Goal: Information Seeking & Learning: Learn about a topic

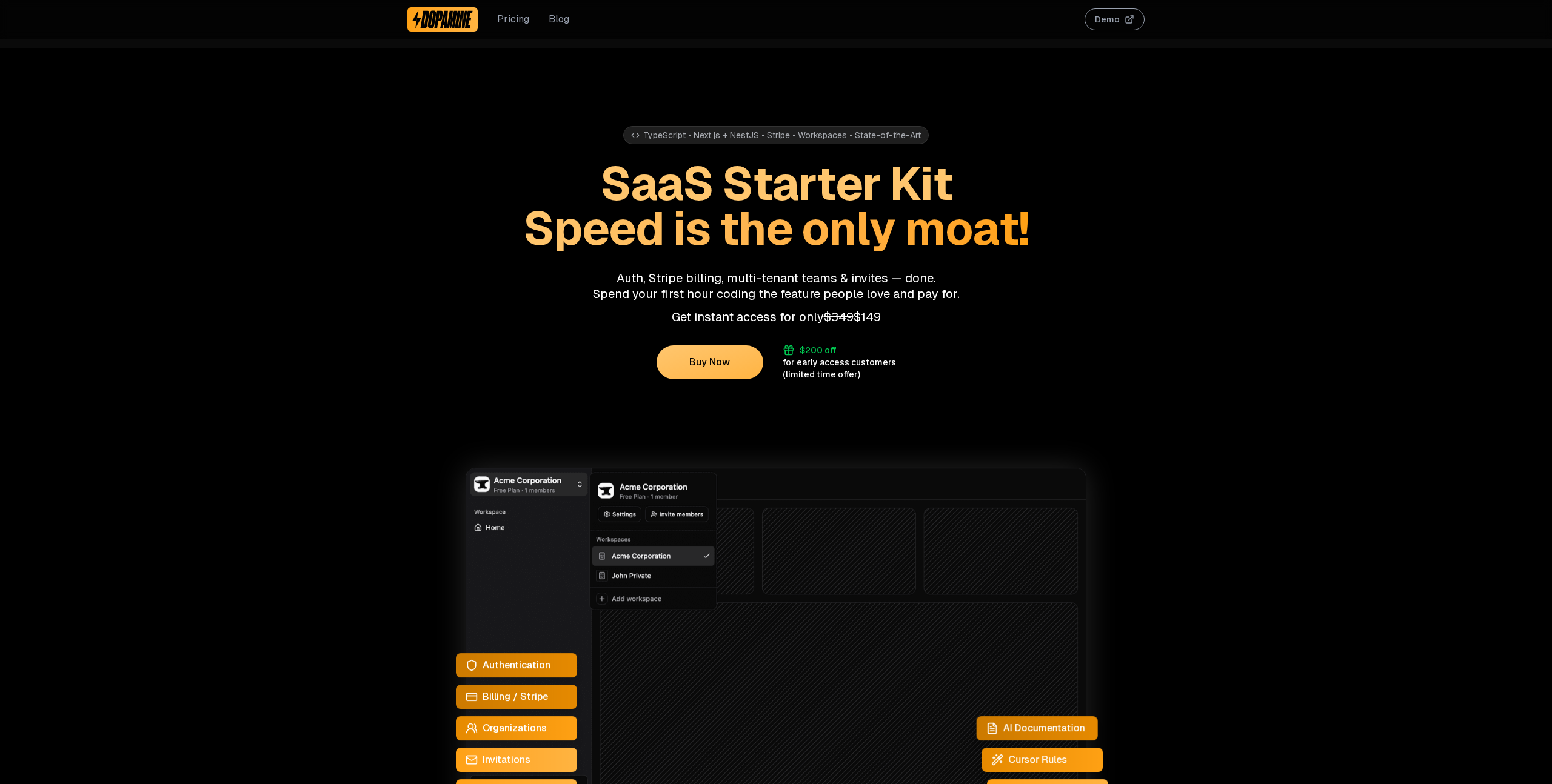
click at [555, 29] on div "Pricing Blog" at bounding box center [488, 19] width 162 height 39
click at [556, 18] on link "Blog" at bounding box center [558, 19] width 21 height 15
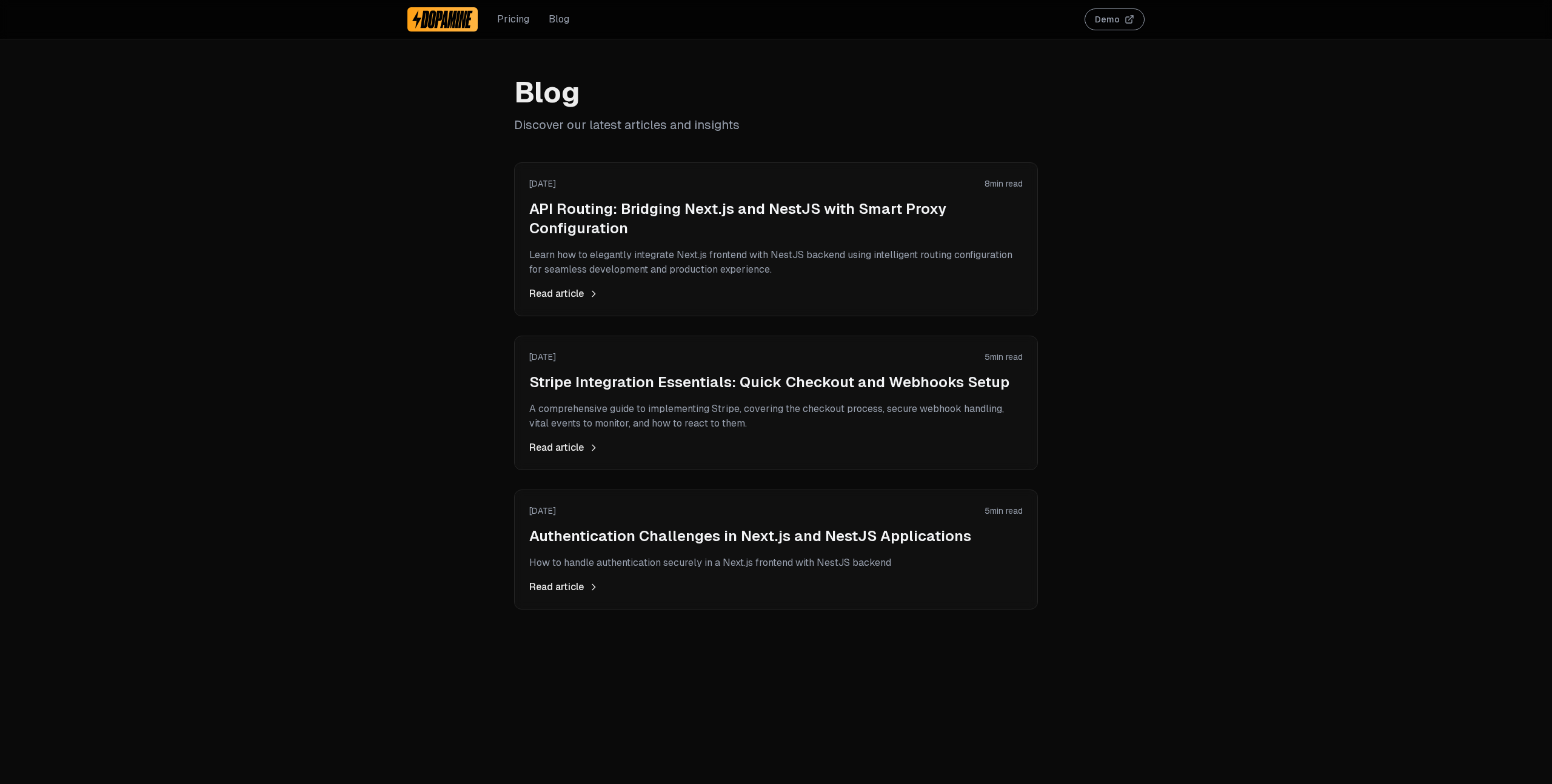
click at [635, 246] on div "[DATE] 8 min read API Routing: Bridging Next.js and NestJS with Smart Proxy Con…" at bounding box center [776, 240] width 494 height 124
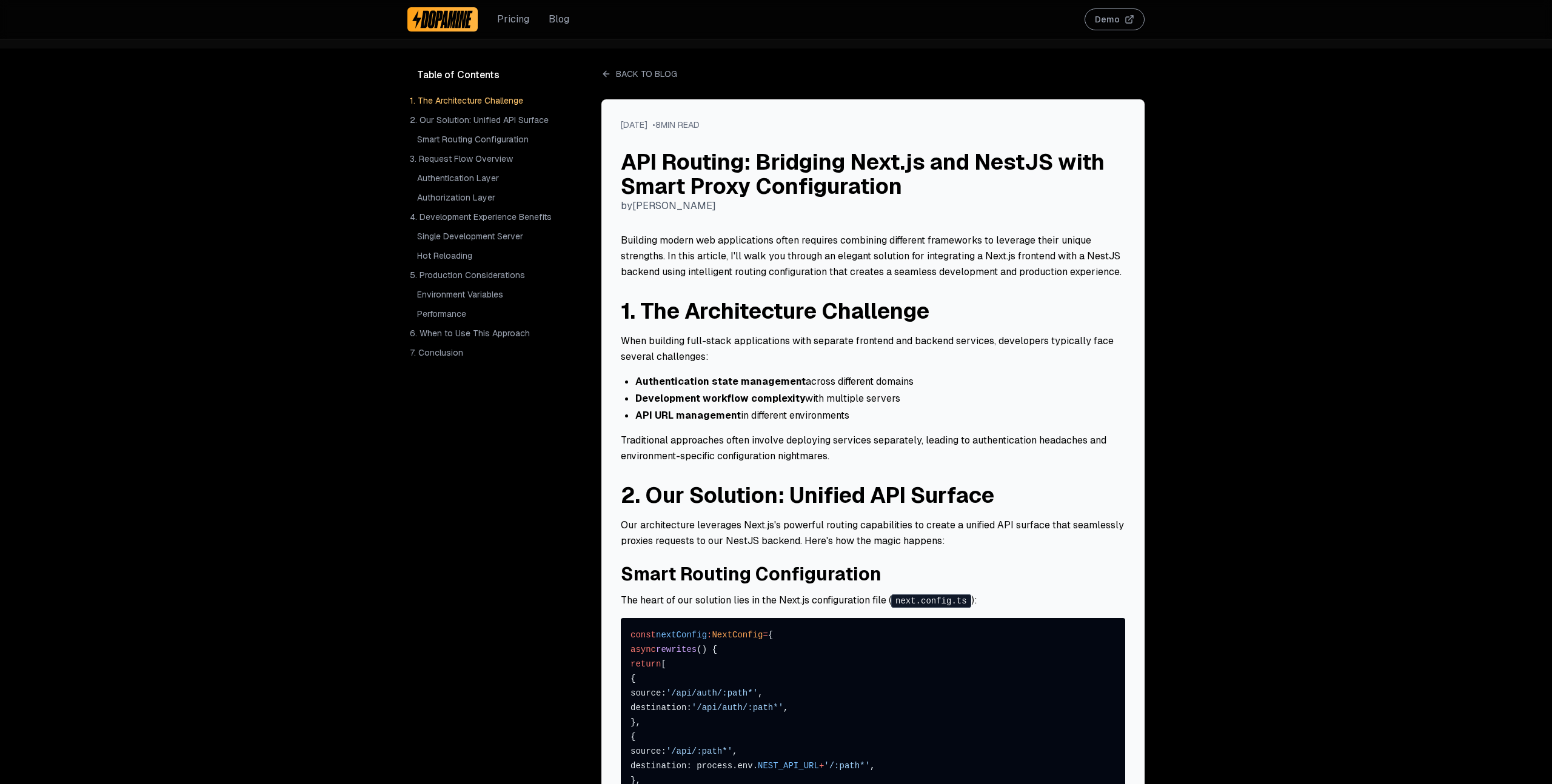
click at [449, 26] on img at bounding box center [442, 19] width 61 height 19
